Goal: Check status

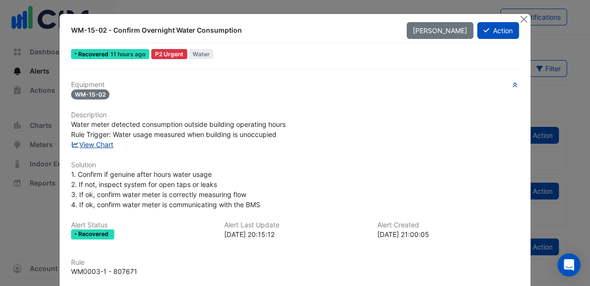
click at [88, 143] on link "View Chart" at bounding box center [92, 144] width 43 height 8
click at [99, 144] on link "View Chart" at bounding box center [92, 144] width 43 height 8
click at [519, 22] on button "Close" at bounding box center [524, 19] width 10 height 10
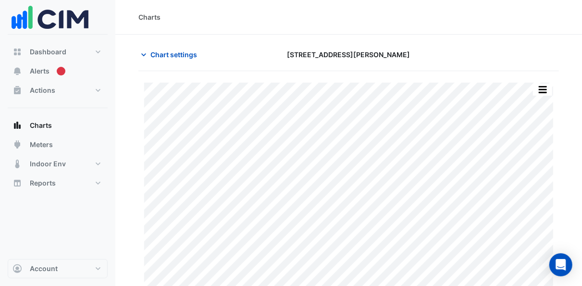
click at [432, 36] on section "Chart settings [STREET_ADDRESS][PERSON_NAME] Print Save as JPEG Save as PNG Piv…" at bounding box center [348, 177] width 466 height 284
